Goal: Information Seeking & Learning: Learn about a topic

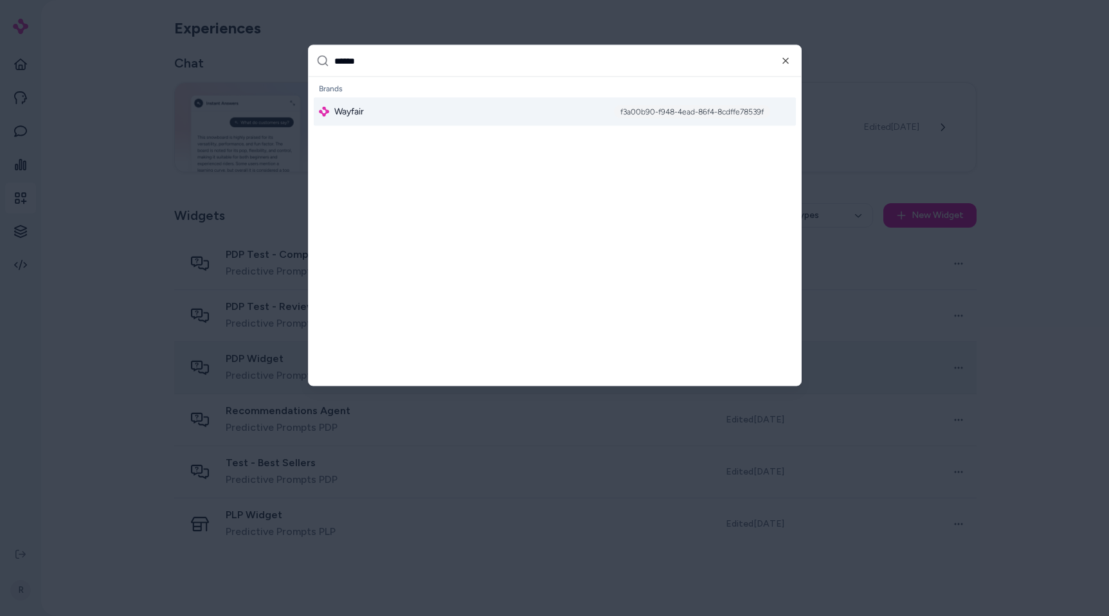
type input "*******"
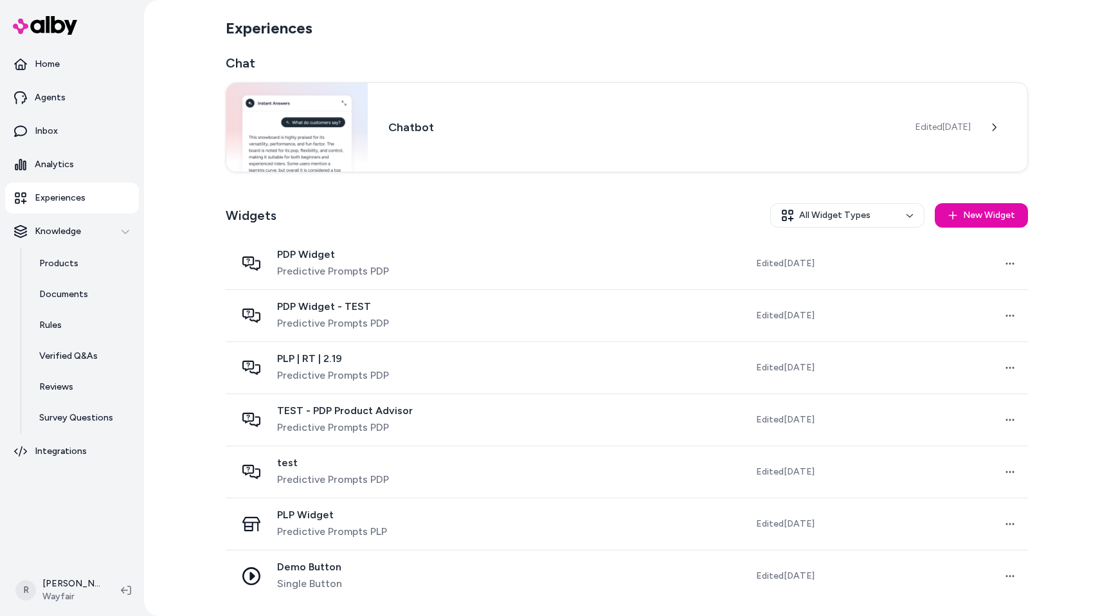
click at [67, 183] on link "Experiences" at bounding box center [72, 198] width 134 height 31
click at [85, 420] on p "Survey Questions" at bounding box center [76, 417] width 74 height 13
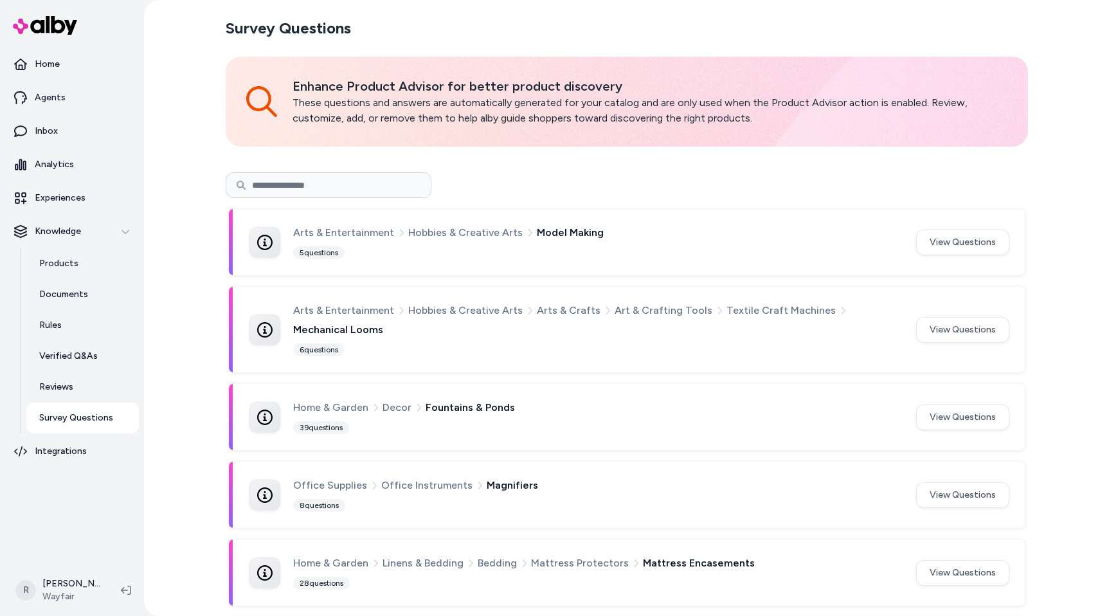
click at [208, 206] on div "Survey Questions Enhance Product Advisor for better product discovery These que…" at bounding box center [626, 308] width 965 height 616
click at [256, 189] on input at bounding box center [329, 185] width 206 height 26
type input "********"
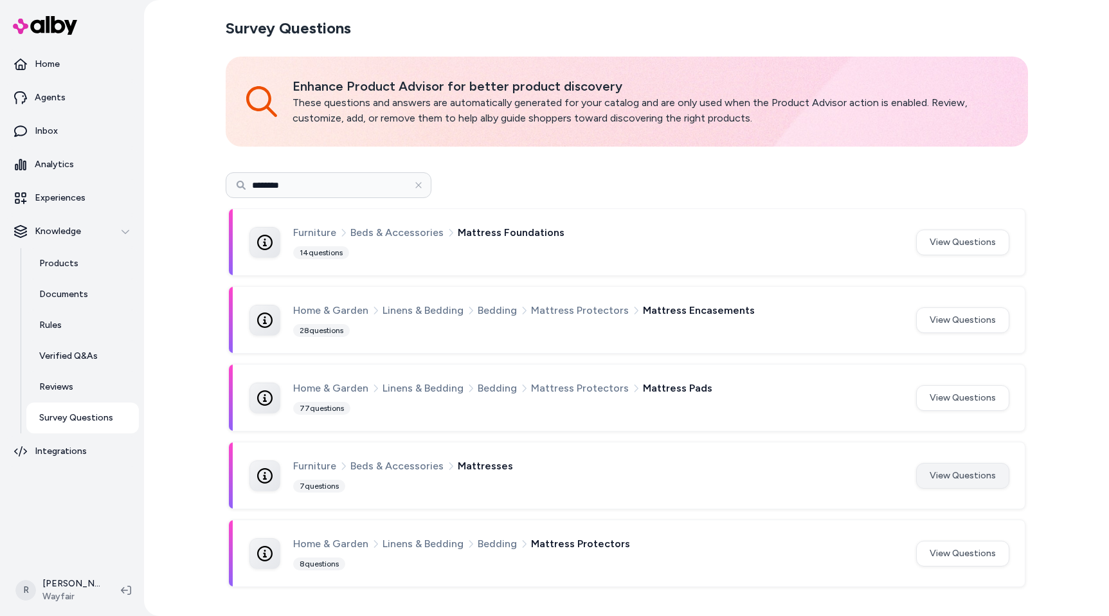
click at [979, 470] on button "View Questions" at bounding box center [962, 476] width 93 height 26
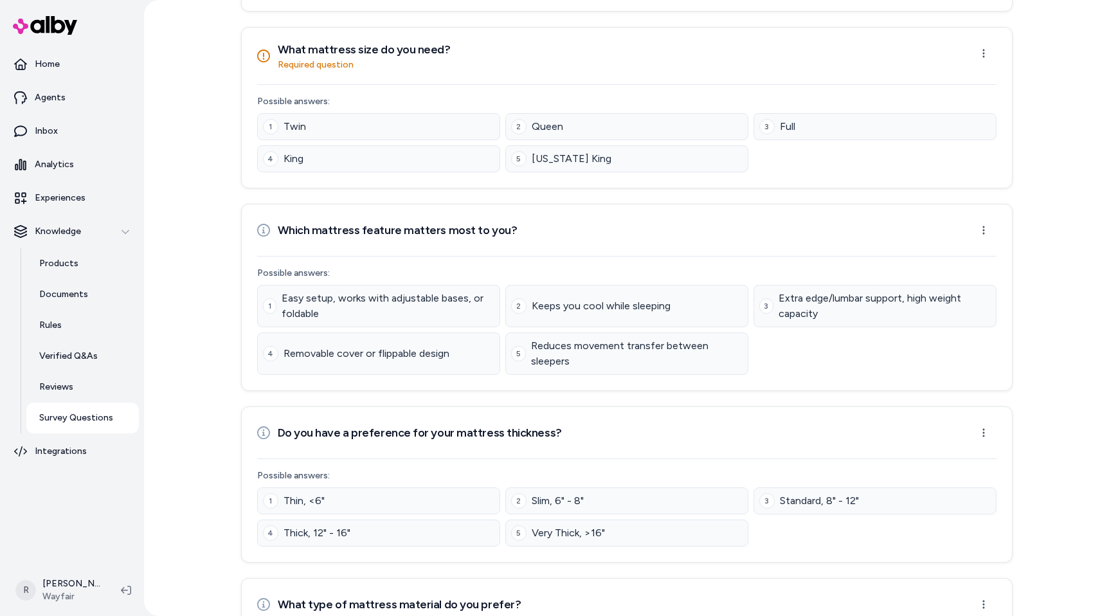
scroll to position [270, 0]
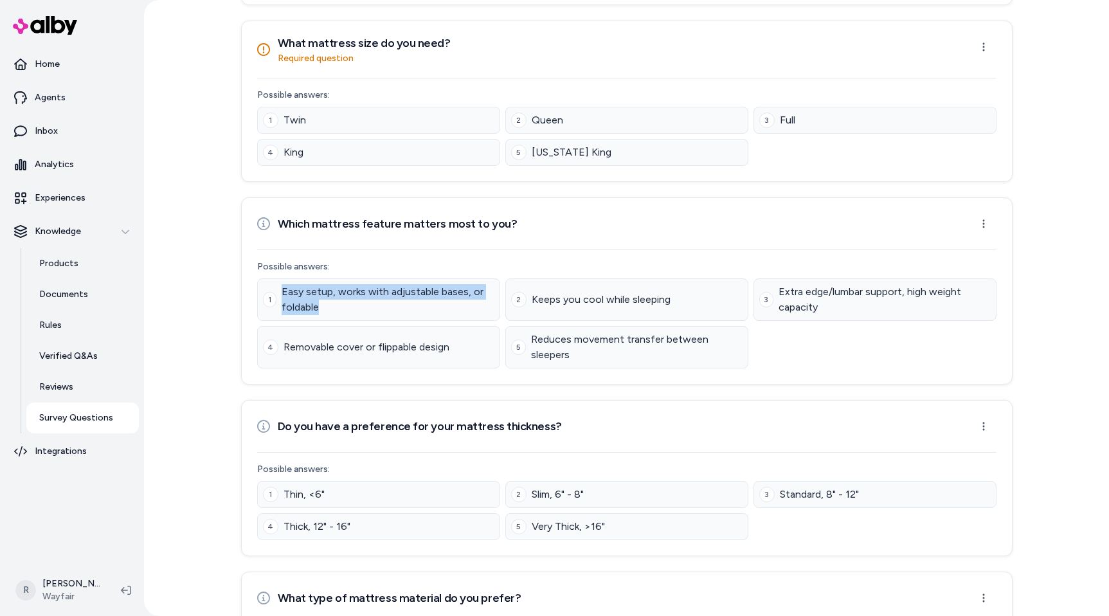
drag, startPoint x: 326, startPoint y: 309, endPoint x: 282, endPoint y: 293, distance: 47.2
click at [282, 293] on span "Easy setup, works with adjustable bases, or foldable" at bounding box center [387, 299] width 213 height 31
copy span "Easy setup, works with adjustable bases, or foldable"
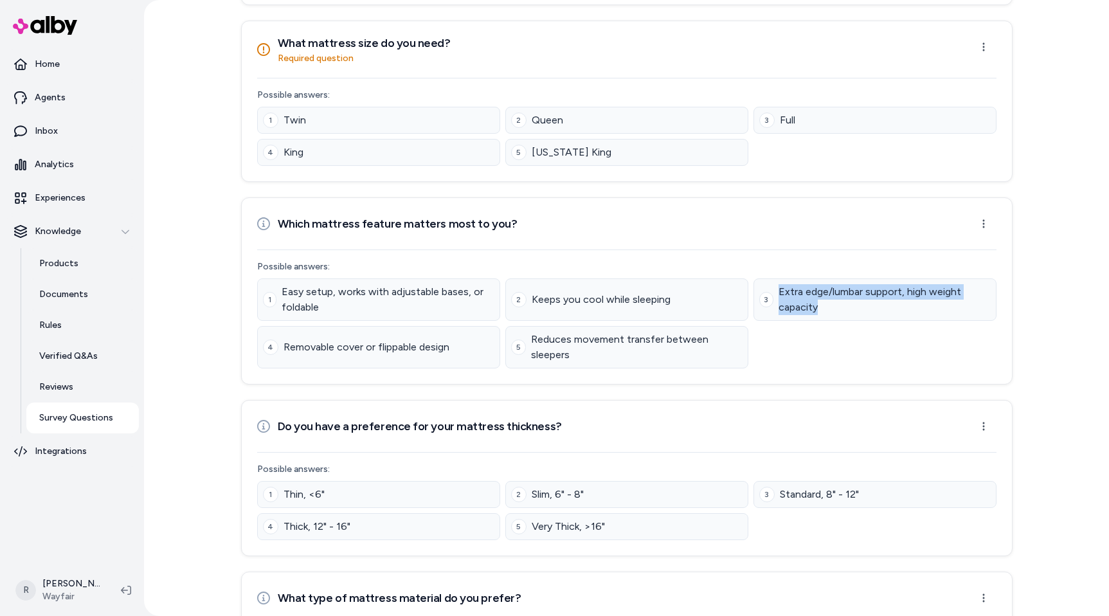
drag, startPoint x: 826, startPoint y: 312, endPoint x: 778, endPoint y: 293, distance: 51.9
click at [778, 292] on div "3 Extra edge/lumbar support, high weight capacity" at bounding box center [874, 299] width 243 height 42
copy span "Extra edge/lumbar support, high weight capacity"
click at [399, 343] on span "Removable cover or flippable design" at bounding box center [366, 346] width 166 height 15
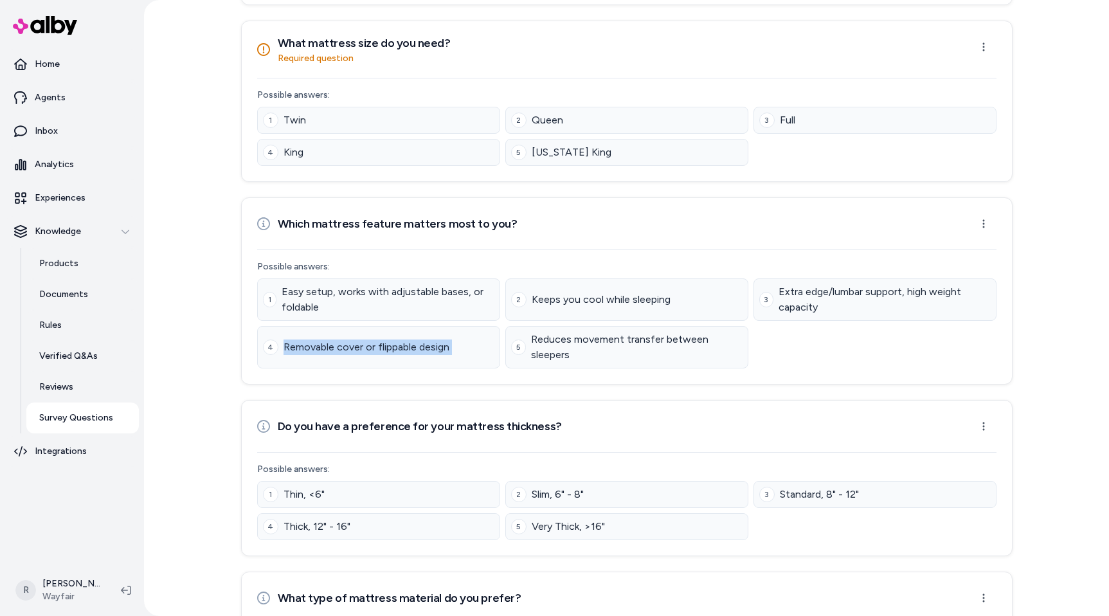
click at [399, 343] on span "Removable cover or flippable design" at bounding box center [366, 346] width 166 height 15
copy span "Removable cover or flippable design"
click at [576, 357] on span "Reduces movement transfer between sleepers" at bounding box center [636, 347] width 211 height 31
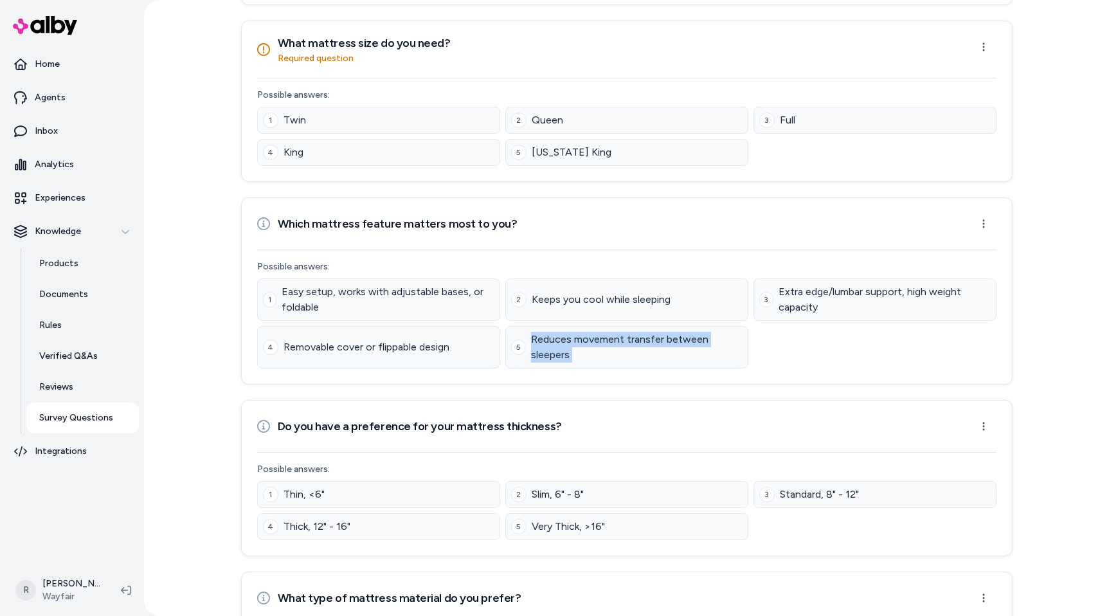
click at [576, 357] on span "Reduces movement transfer between sleepers" at bounding box center [636, 347] width 211 height 31
copy div "Reduces movement transfer between sleepers"
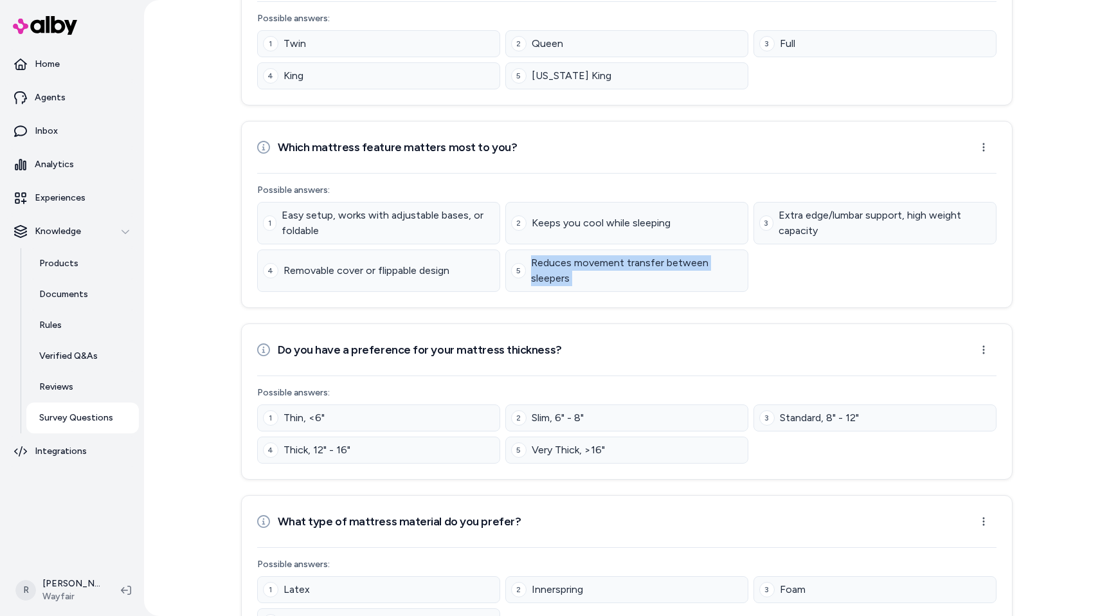
scroll to position [362, 0]
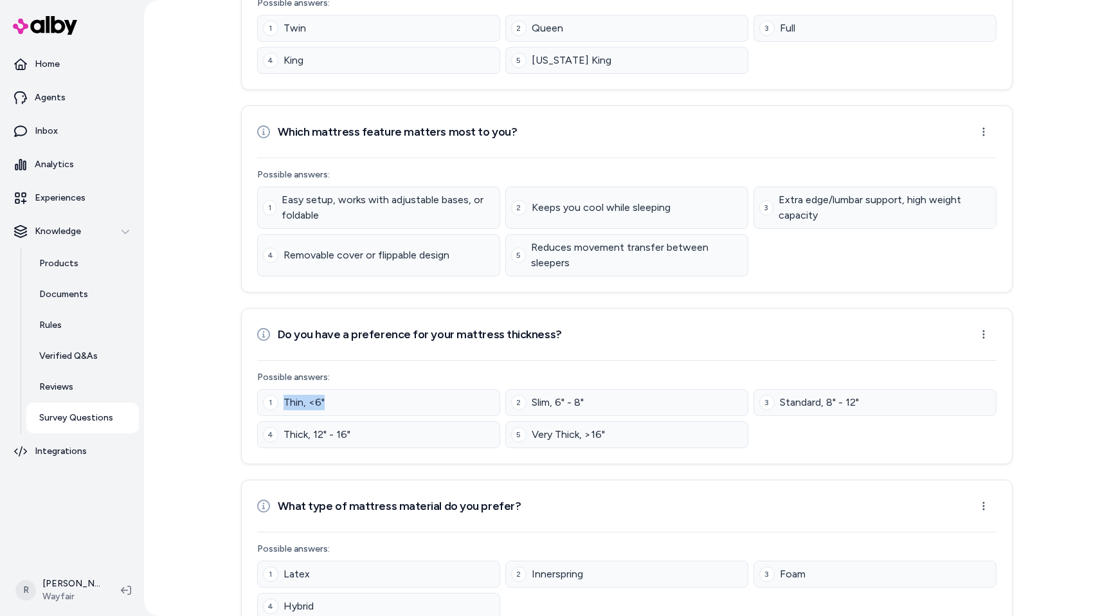
drag, startPoint x: 282, startPoint y: 402, endPoint x: 340, endPoint y: 404, distance: 57.9
click at [340, 404] on div "1 Thin, <6"" at bounding box center [378, 402] width 243 height 27
copy span "Thin, <6""
click at [557, 400] on span "Slim, 6" - 8"" at bounding box center [557, 402] width 52 height 15
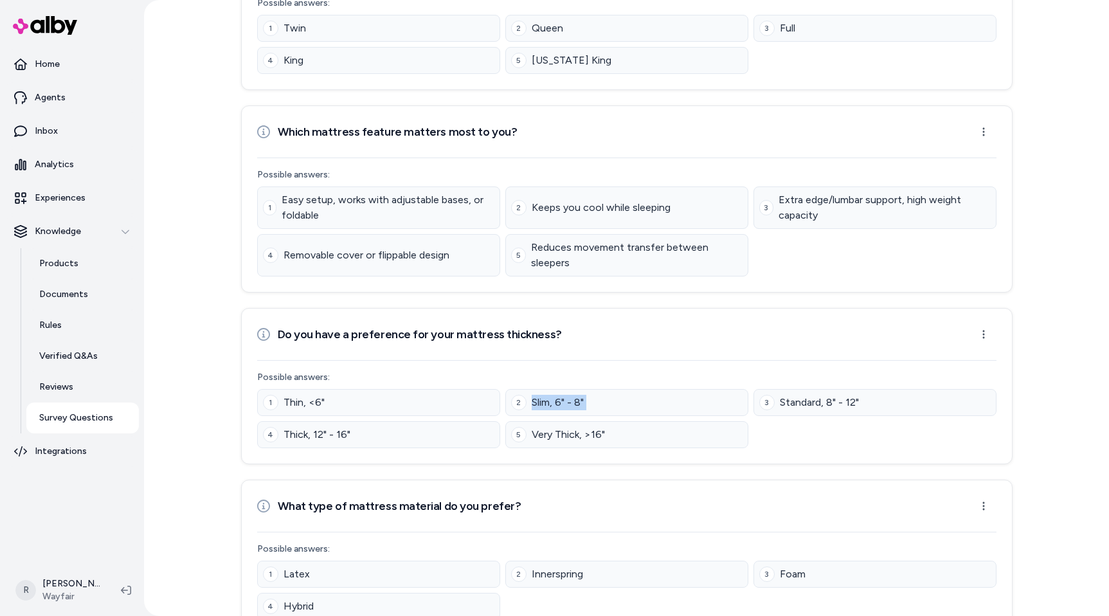
click at [557, 400] on span "Slim, 6" - 8"" at bounding box center [557, 402] width 52 height 15
copy span "Slim, 6" - 8""
click at [802, 396] on span "Standard, 8" - 12"" at bounding box center [819, 402] width 79 height 15
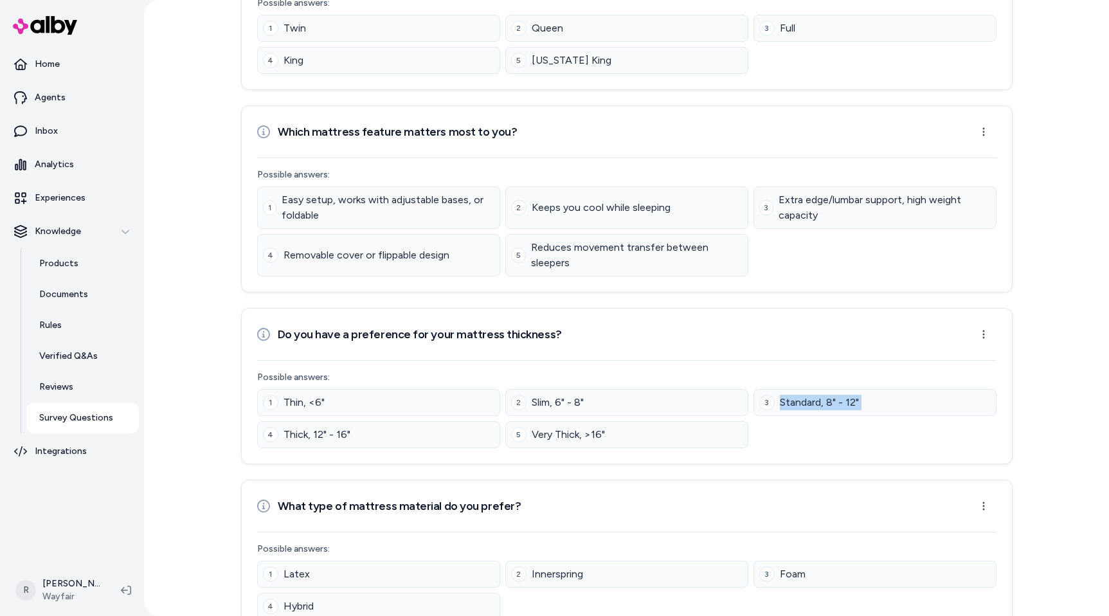
copy span "Standard, 8" - 12""
click at [290, 438] on span "Thick, 12" - 16"" at bounding box center [316, 434] width 67 height 15
copy span "Thick, 12" - 16""
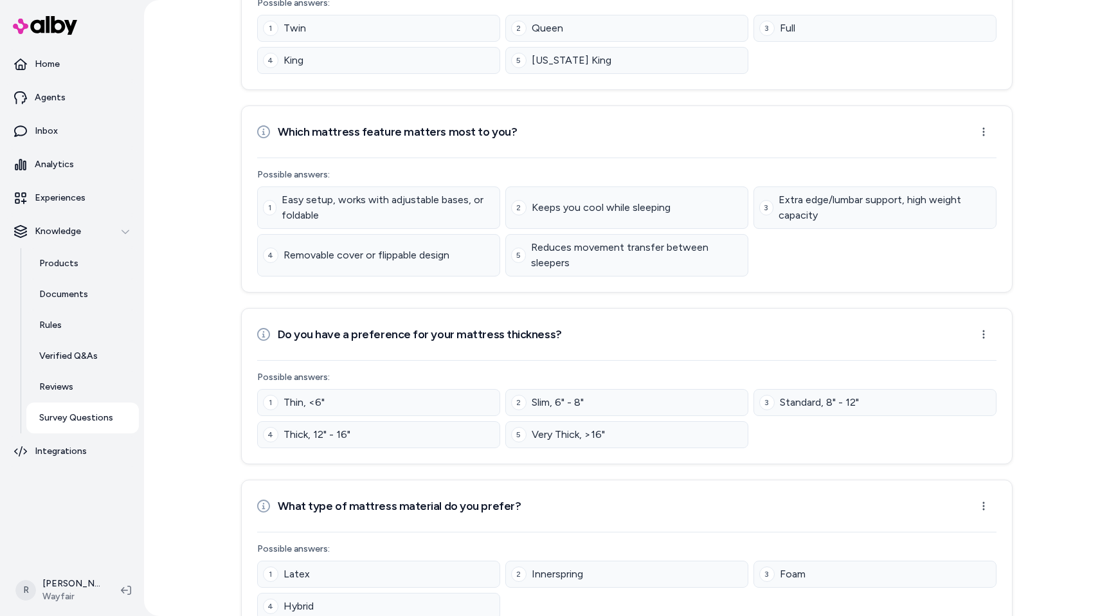
click at [564, 434] on span "Very Thick, >16"" at bounding box center [567, 434] width 73 height 15
copy div "Very Thick, >16""
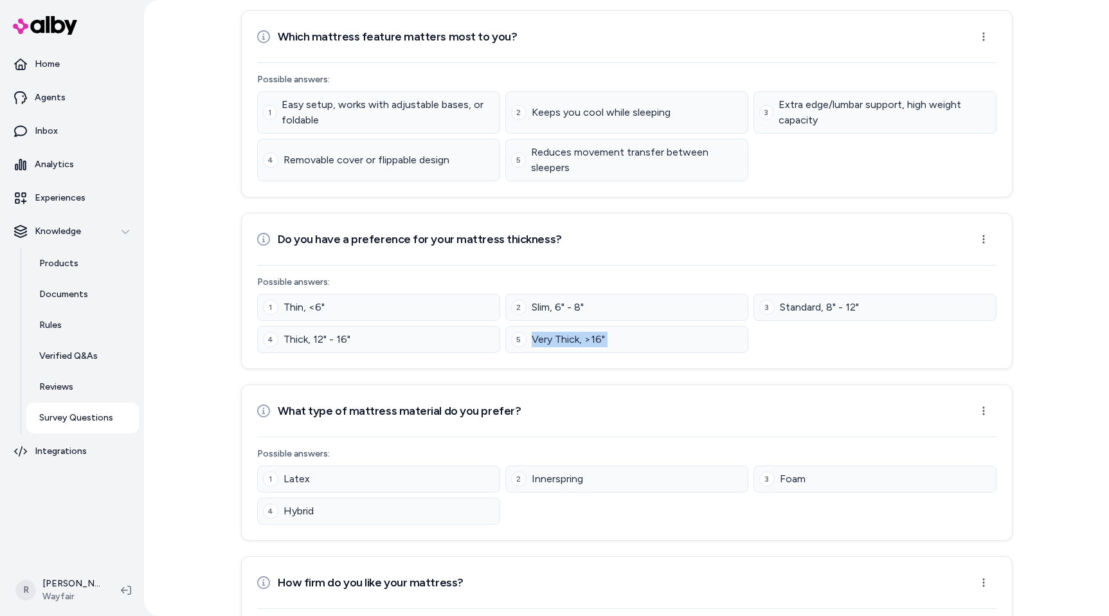
scroll to position [487, 0]
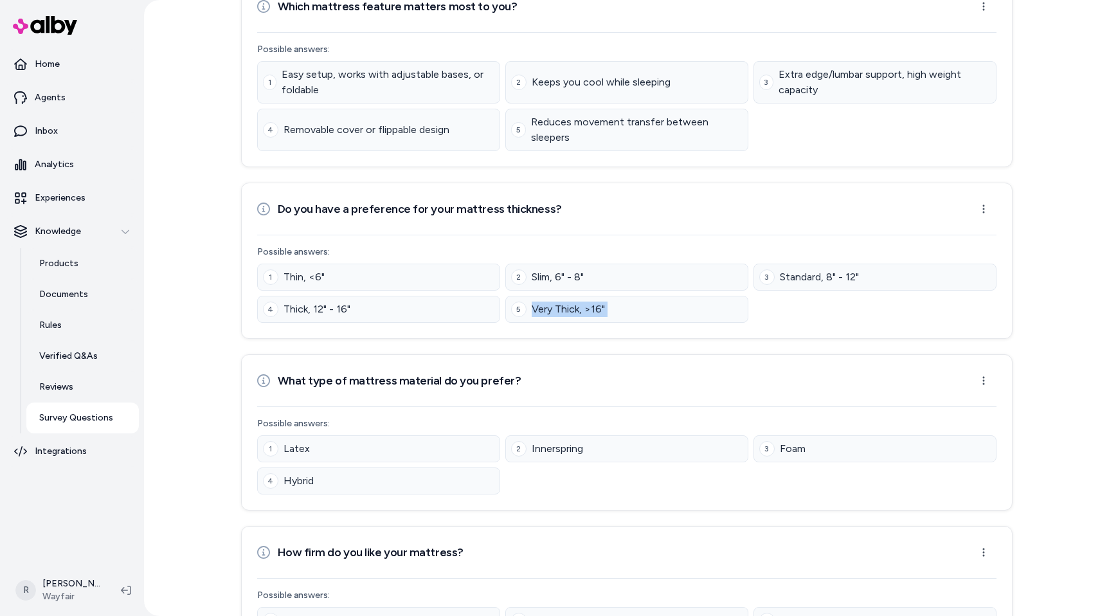
click at [610, 258] on div "Possible answers: 1 Thin, <6" 2 Slim, 6" - 8" 3 Standard, 8" - 12" 4 Thick, 12"…" at bounding box center [626, 283] width 739 height 77
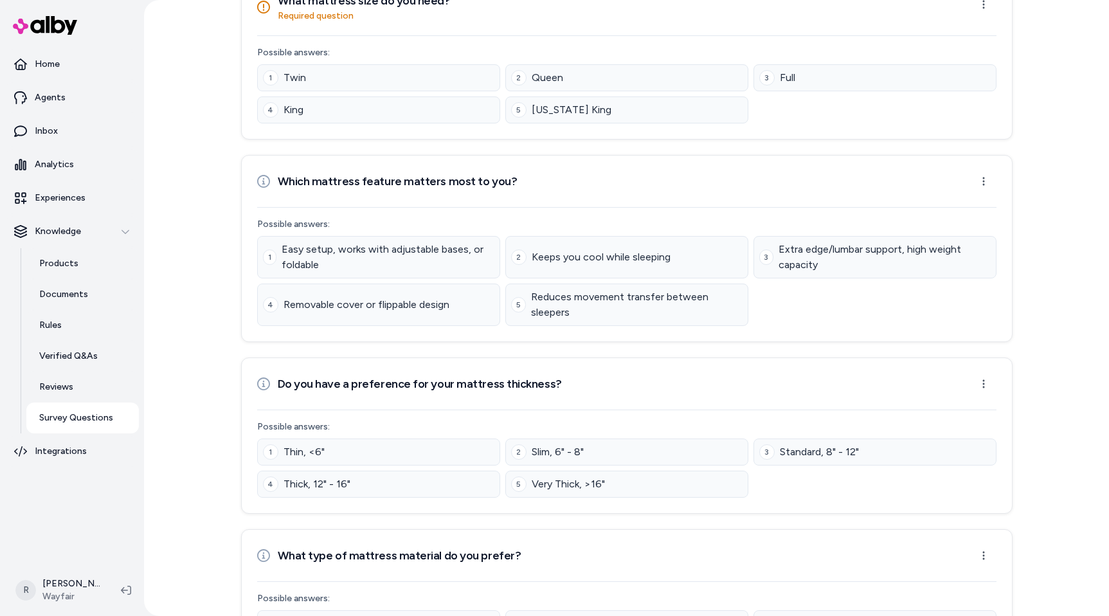
scroll to position [310, 0]
